Goal: Find specific page/section: Find specific page/section

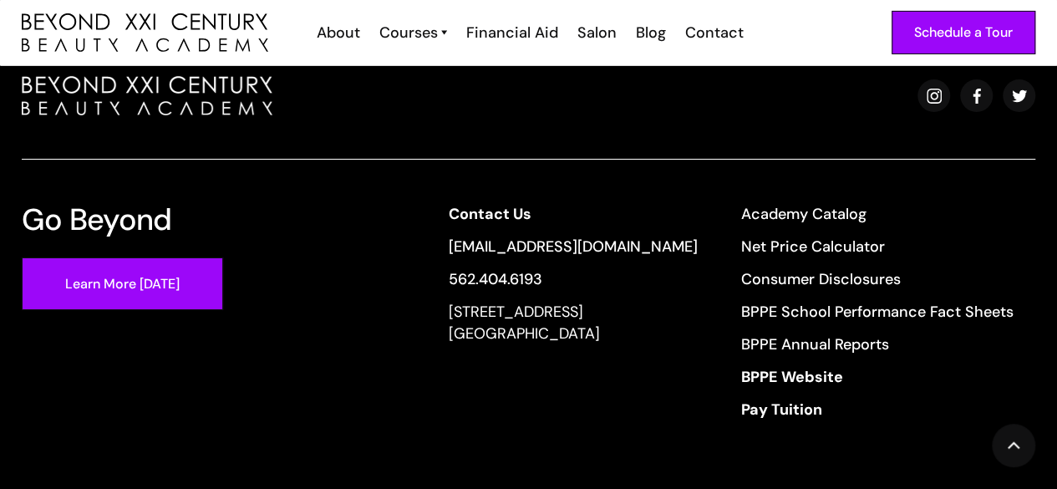
scroll to position [6182, 0]
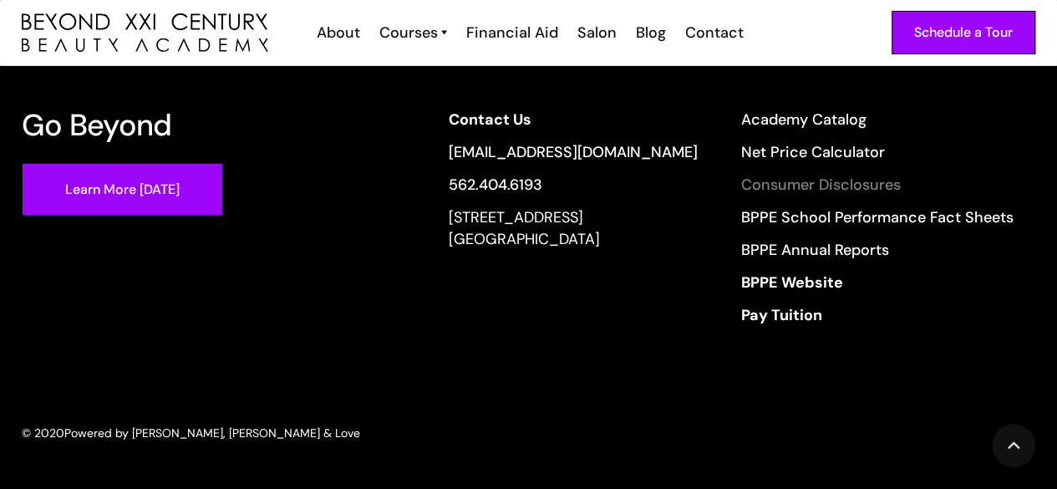
click at [816, 186] on link "Consumer Disclosures" at bounding box center [877, 185] width 272 height 22
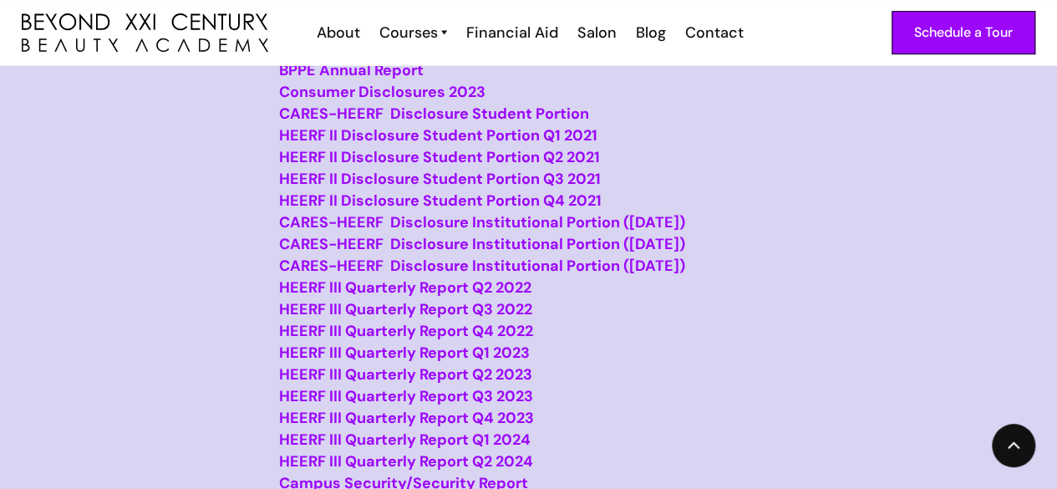
scroll to position [585, 0]
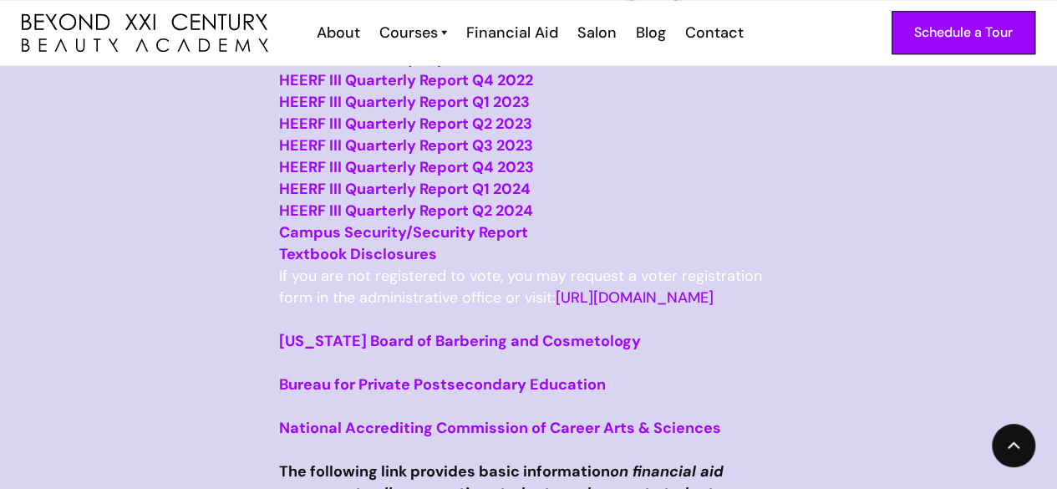
click at [379, 221] on strong "HEERF III Quarterly Report Q2 2024" at bounding box center [406, 211] width 254 height 20
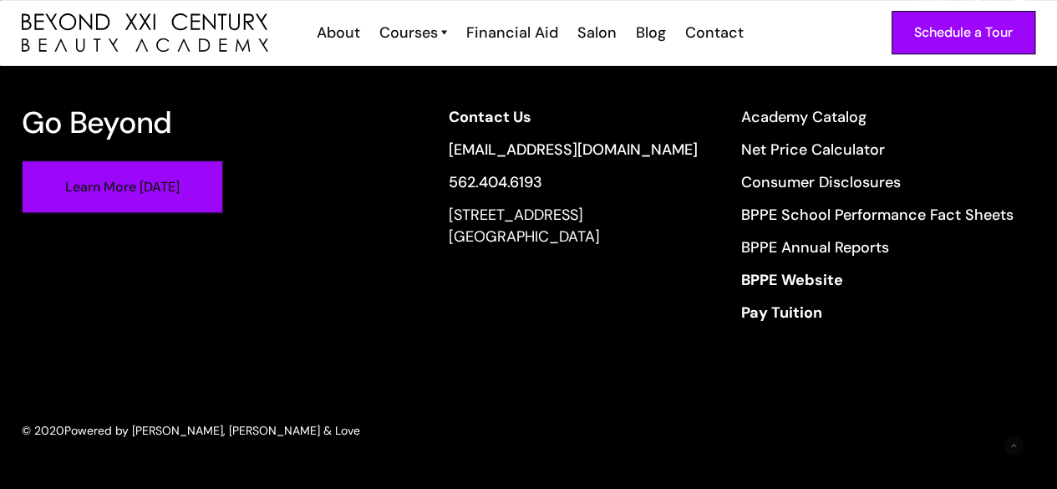
scroll to position [3506, 0]
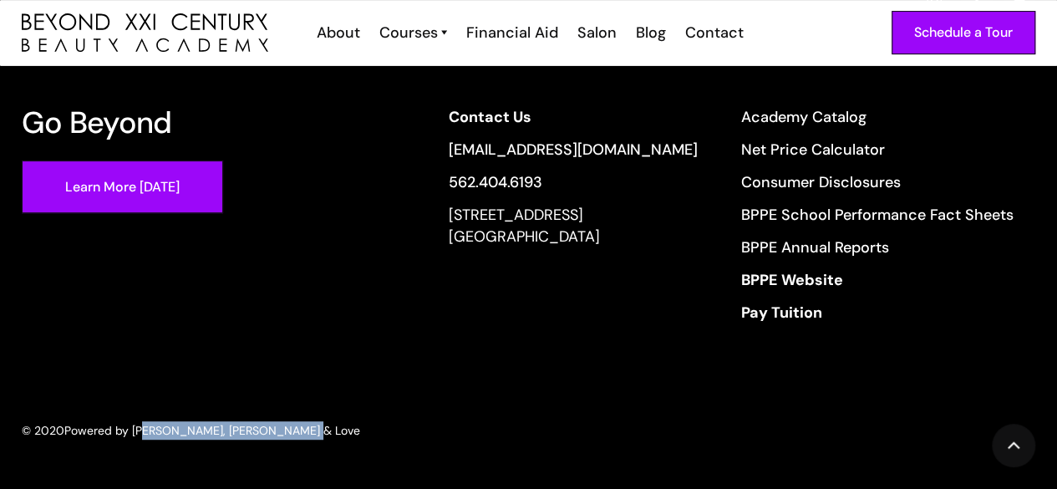
drag, startPoint x: 137, startPoint y: 432, endPoint x: 303, endPoint y: 426, distance: 165.6
click at [303, 426] on div "© 2020 Powered by Peroxide, Bobby Pins & Love" at bounding box center [529, 430] width 1014 height 18
